Goal: Find contact information: Find contact information

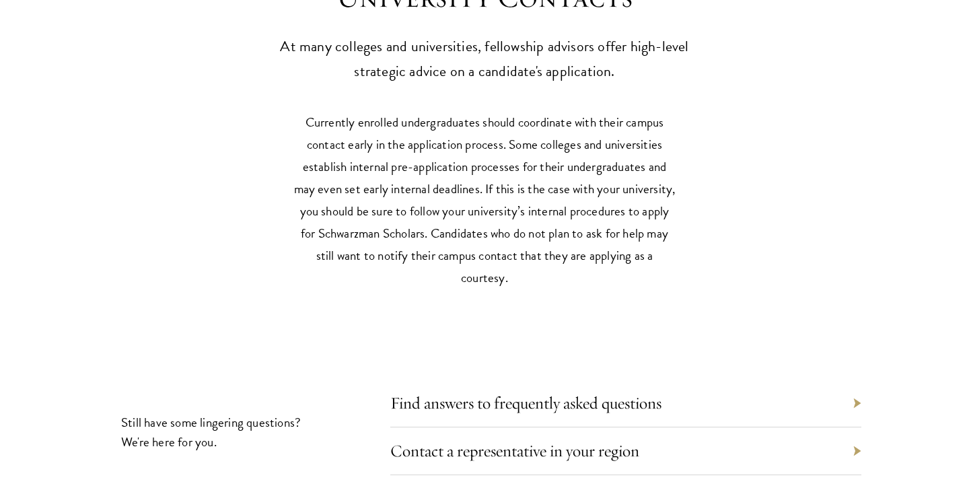
scroll to position [6647, 0]
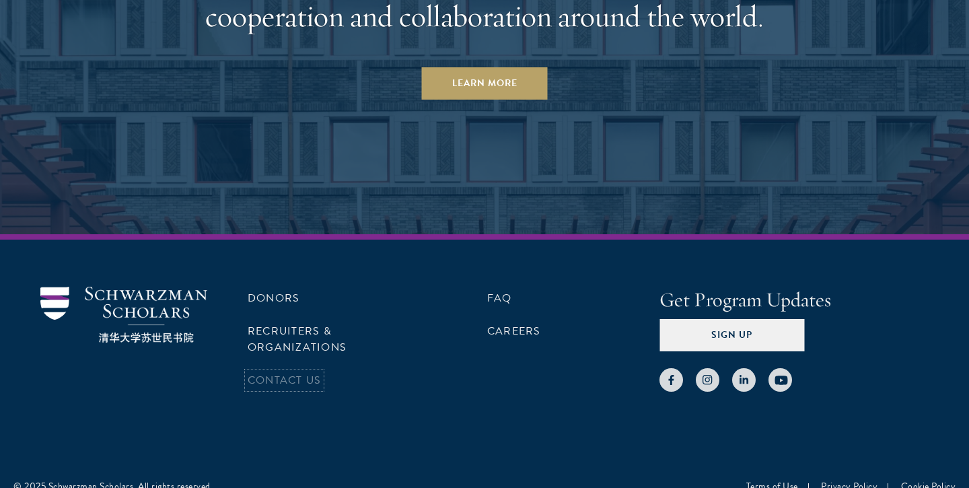
click at [248, 372] on link "Contact Us" at bounding box center [284, 380] width 73 height 16
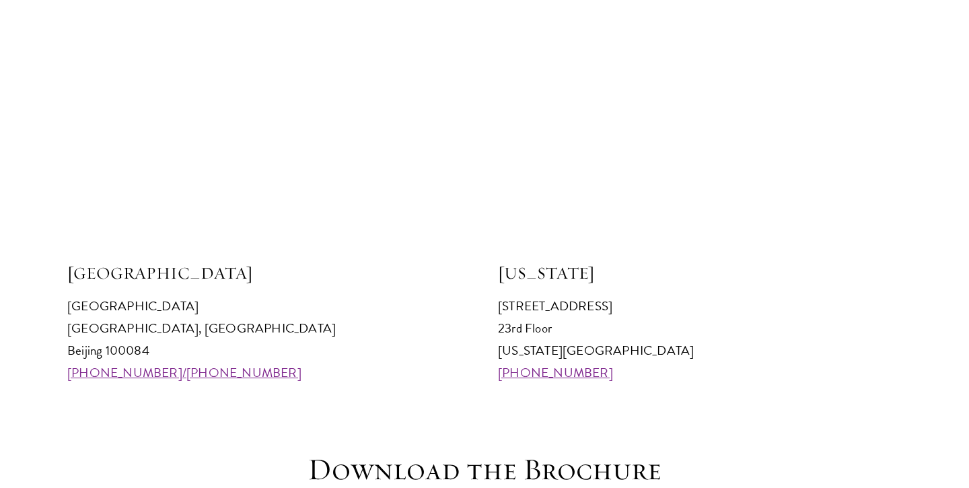
scroll to position [1314, 0]
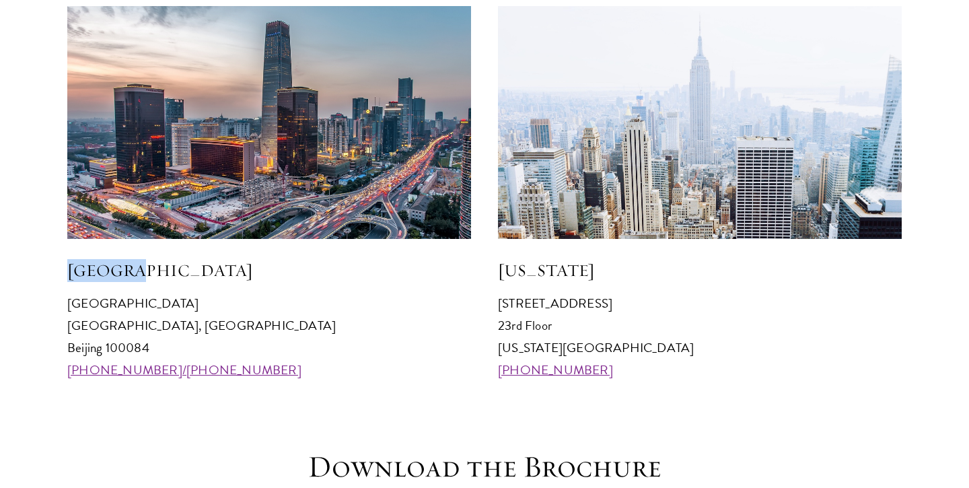
drag, startPoint x: 98, startPoint y: 259, endPoint x: 40, endPoint y: 257, distance: 57.9
click at [67, 259] on h5 "Beijing" at bounding box center [269, 270] width 404 height 23
copy h5 "Beijing"
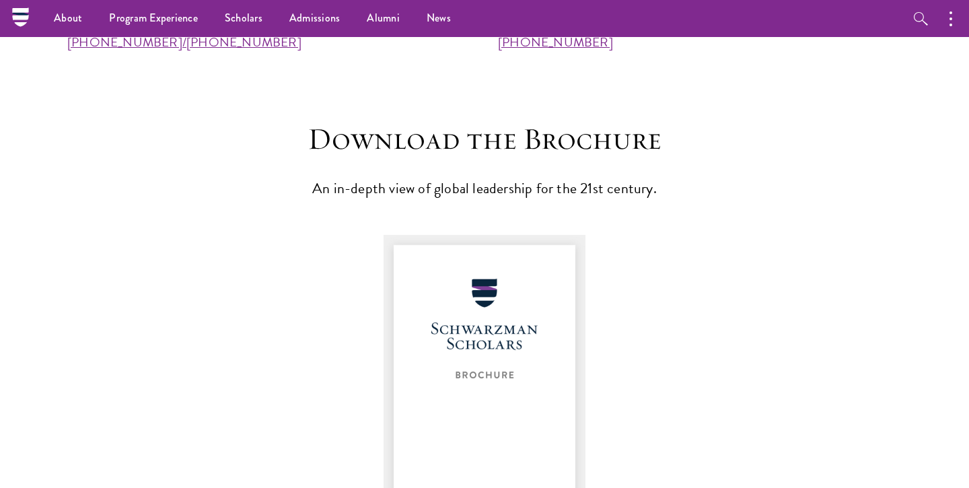
scroll to position [1379, 0]
